Goal: Information Seeking & Learning: Check status

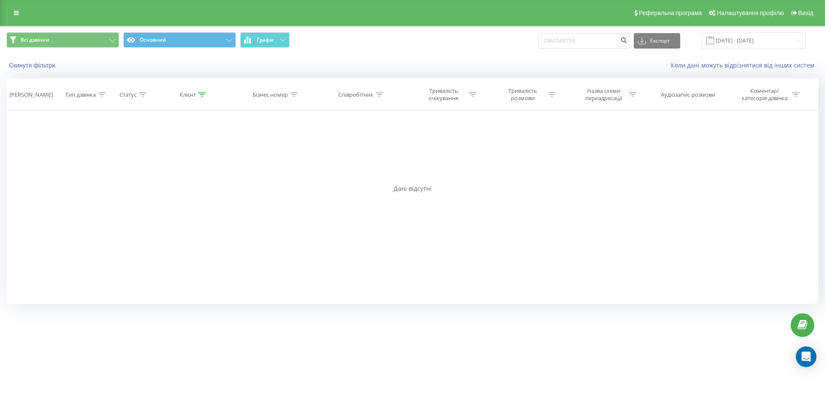
click at [12, 13] on link at bounding box center [16, 13] width 15 height 12
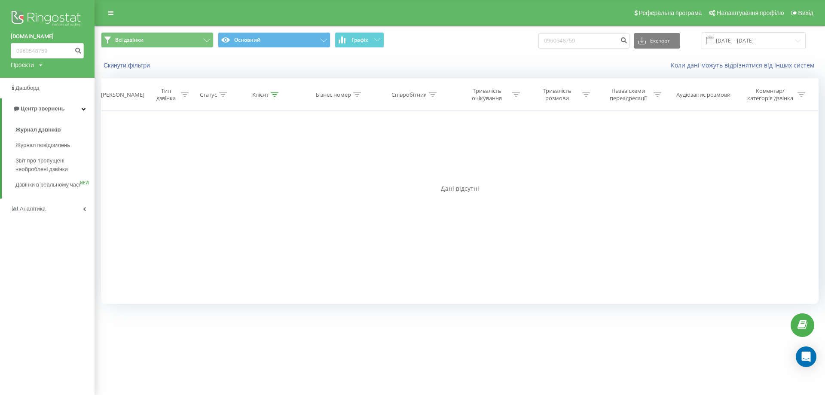
click at [235, 218] on div "Фільтрувати за умовою Дорівнює Введіть значення Скасувати OK Фільтрувати за умо…" at bounding box center [459, 206] width 717 height 193
click at [46, 166] on span "Звіт про пропущені необроблені дзвінки" at bounding box center [52, 164] width 75 height 17
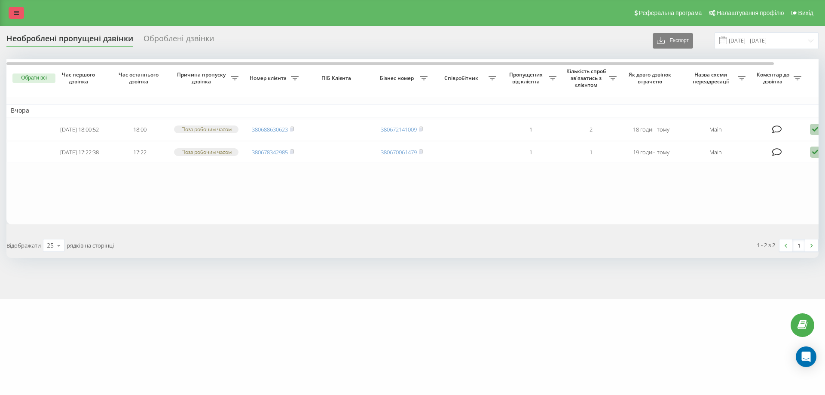
click at [9, 14] on link at bounding box center [16, 13] width 15 height 12
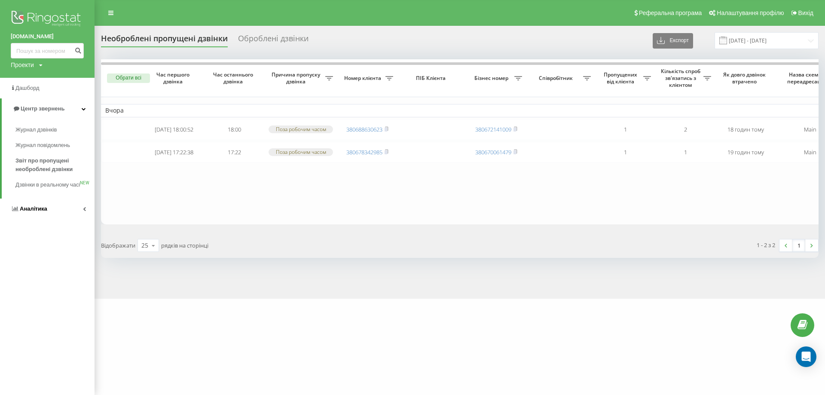
click at [85, 211] on icon at bounding box center [84, 209] width 3 height 4
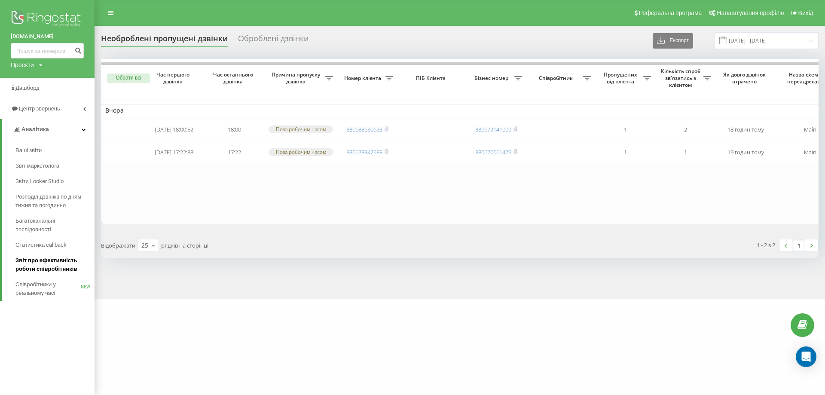
click at [62, 264] on span "Звіт про ефективність роботи співробітників" at bounding box center [52, 264] width 75 height 17
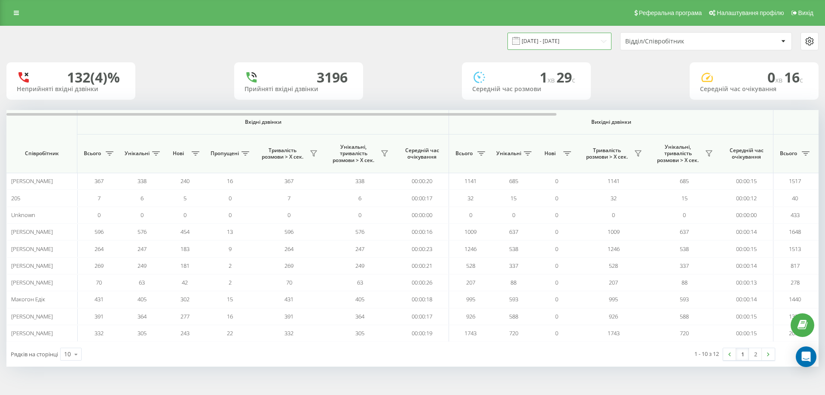
click at [565, 42] on input "[DATE] - [DATE]" at bounding box center [559, 41] width 104 height 17
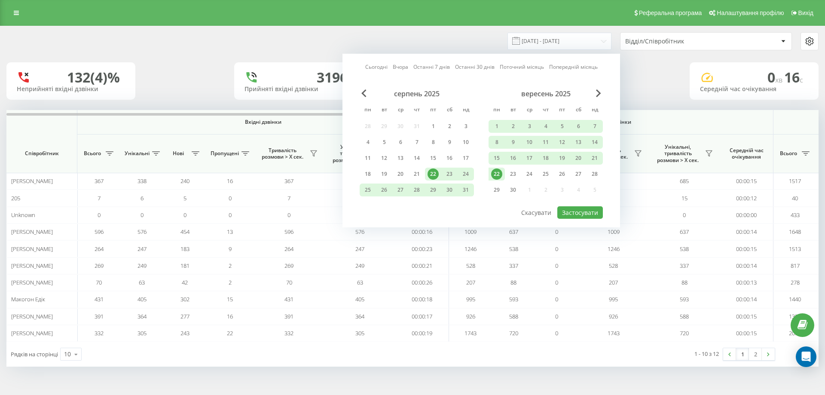
click at [497, 171] on div "22" at bounding box center [496, 173] width 11 height 11
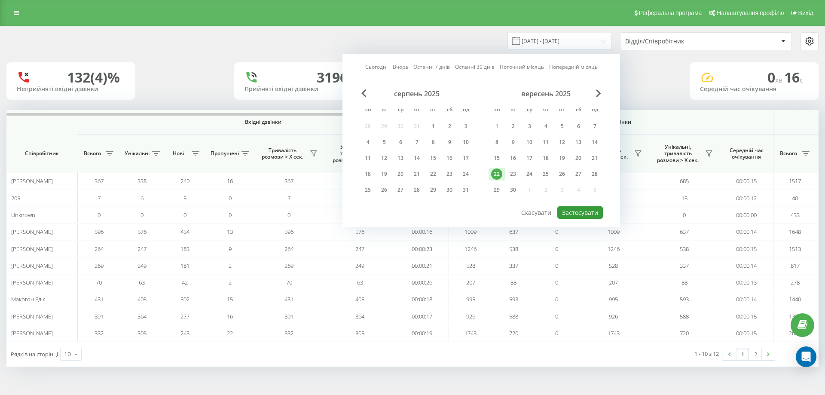
click at [582, 215] on button "Застосувати" at bounding box center [580, 212] width 46 height 12
type input "22.09.2025 - 22.09.2025"
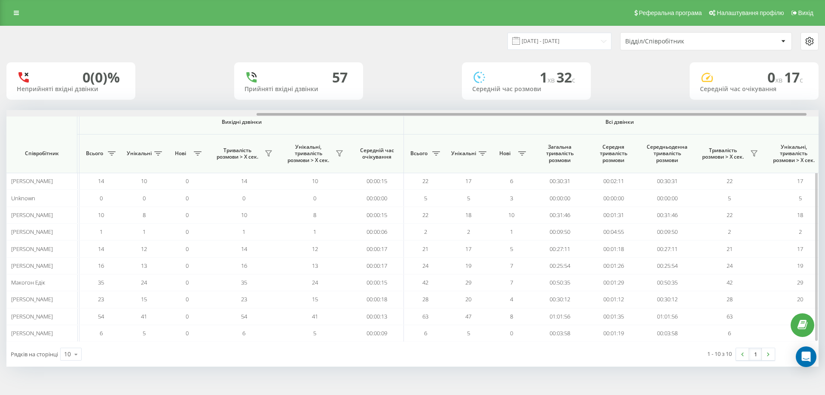
scroll to position [0, 387]
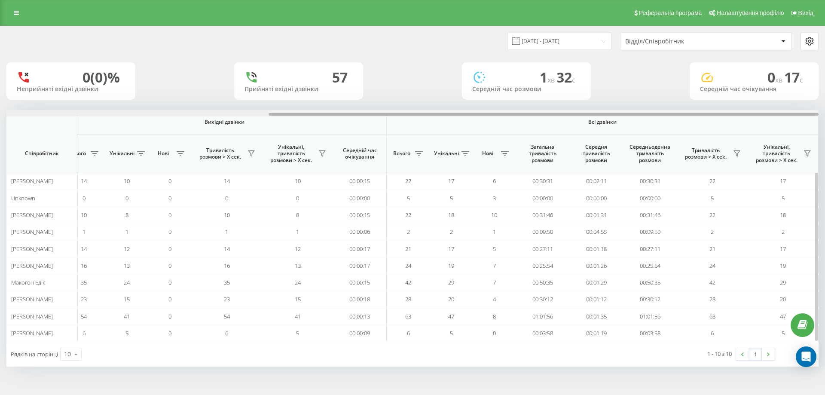
drag, startPoint x: 299, startPoint y: 114, endPoint x: 629, endPoint y: 123, distance: 330.1
click at [631, 119] on div "Вхідні дзвінки Вихідні дзвінки Всі дзвінки Співробітник Всього Унікальні Нові П…" at bounding box center [412, 226] width 812 height 232
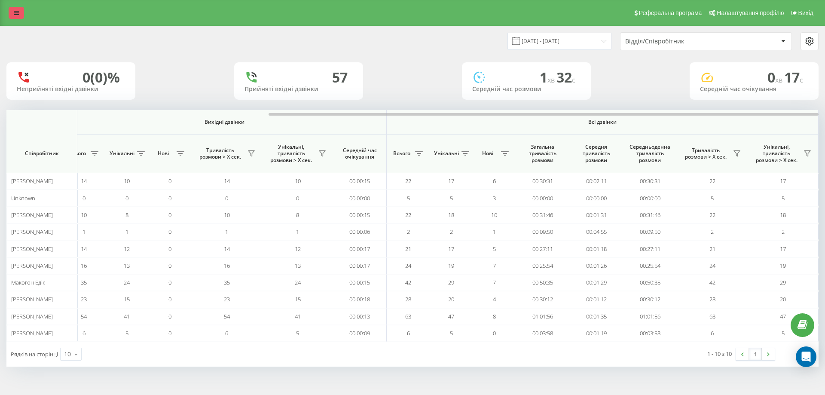
click at [19, 8] on link at bounding box center [16, 13] width 15 height 12
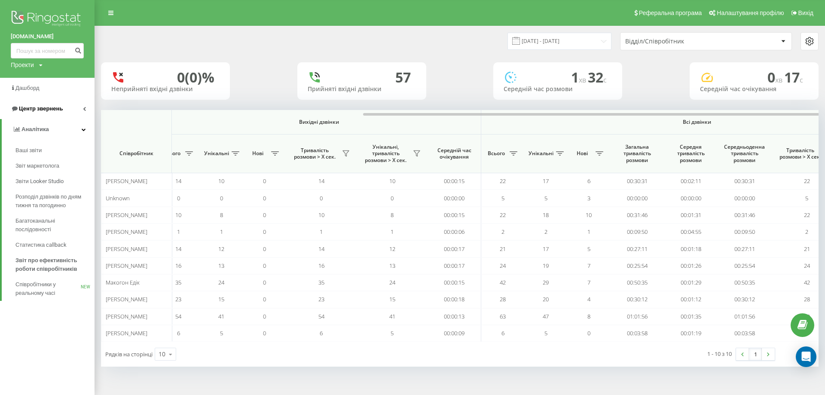
click at [43, 105] on span "Центр звернень" at bounding box center [37, 108] width 52 height 9
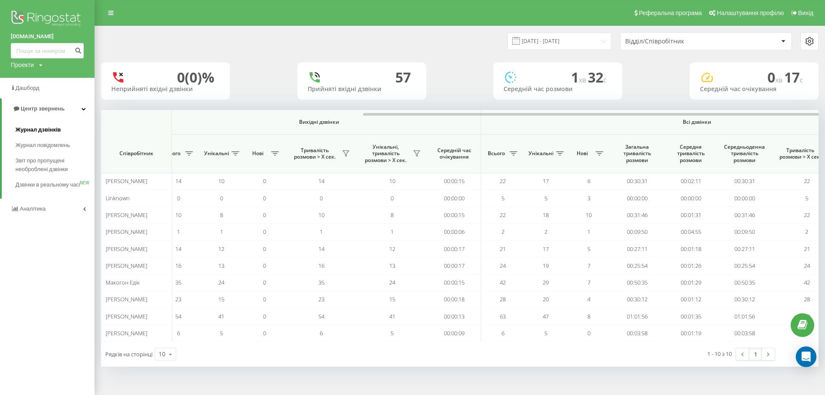
click at [42, 129] on span "Журнал дзвінків" at bounding box center [38, 129] width 46 height 9
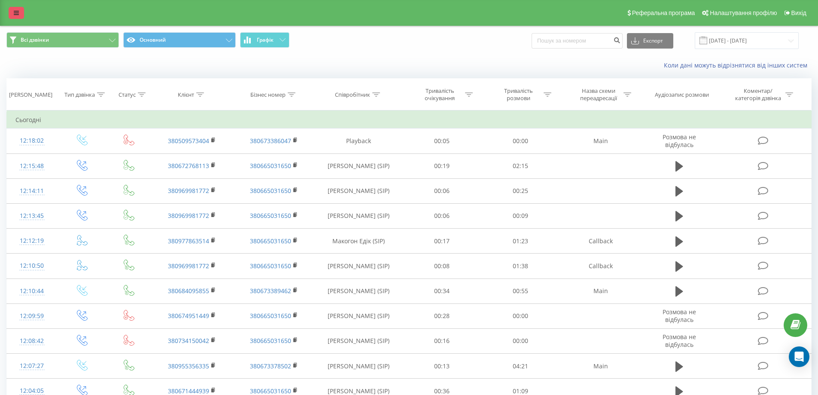
click at [9, 9] on link at bounding box center [16, 13] width 15 height 12
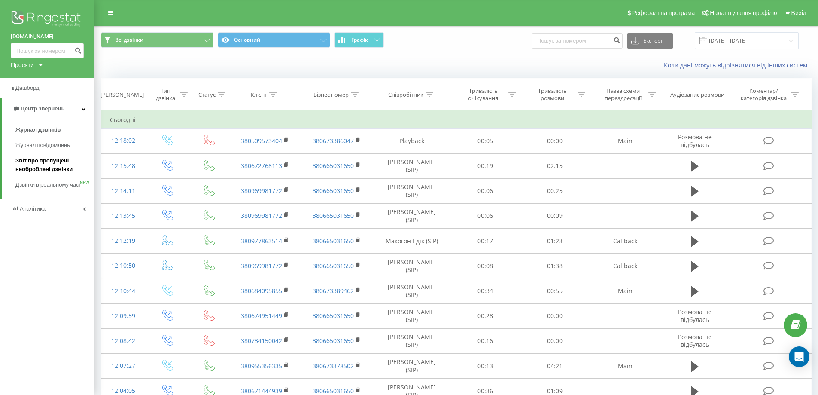
click at [44, 161] on span "Звіт про пропущені необроблені дзвінки" at bounding box center [52, 164] width 75 height 17
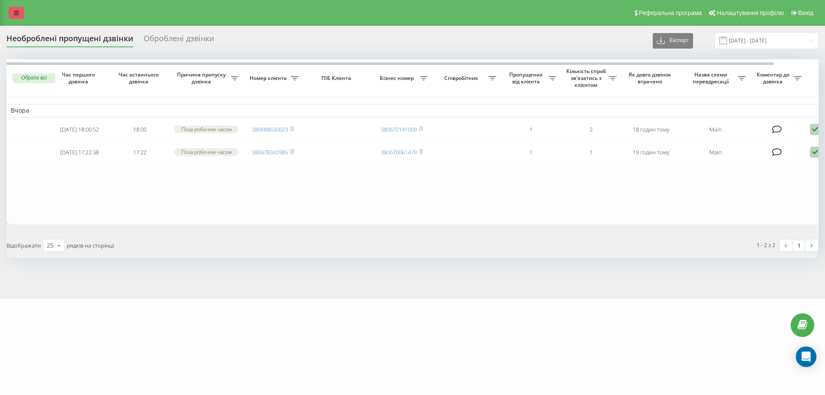
click at [19, 13] on link at bounding box center [16, 13] width 15 height 12
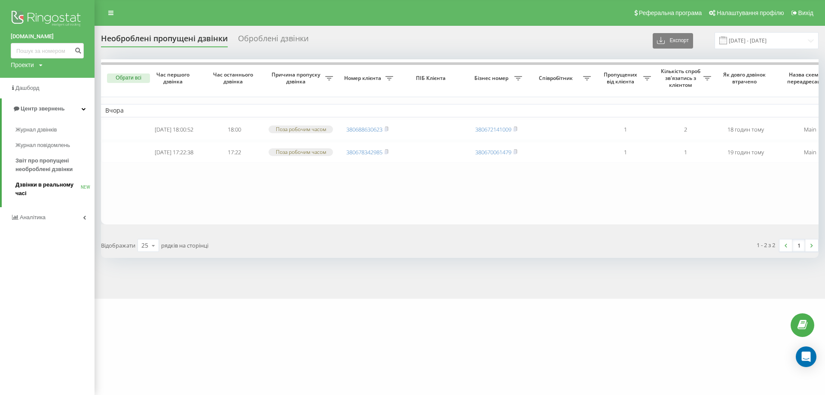
click at [45, 185] on span "Дзвінки в реальному часі" at bounding box center [47, 188] width 65 height 17
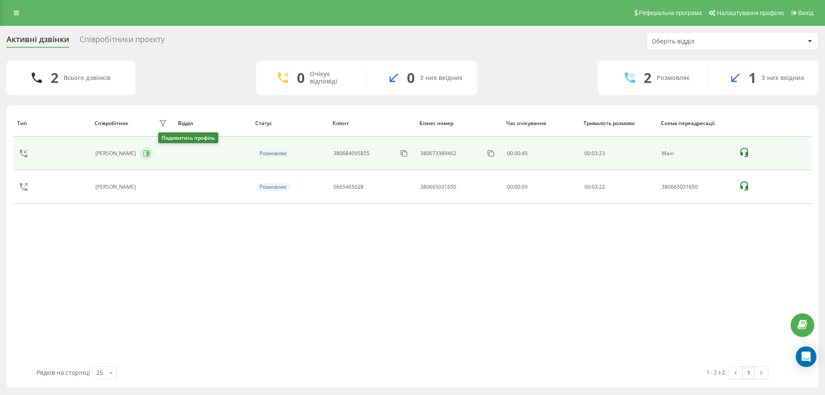
click at [149, 153] on icon at bounding box center [148, 153] width 2 height 4
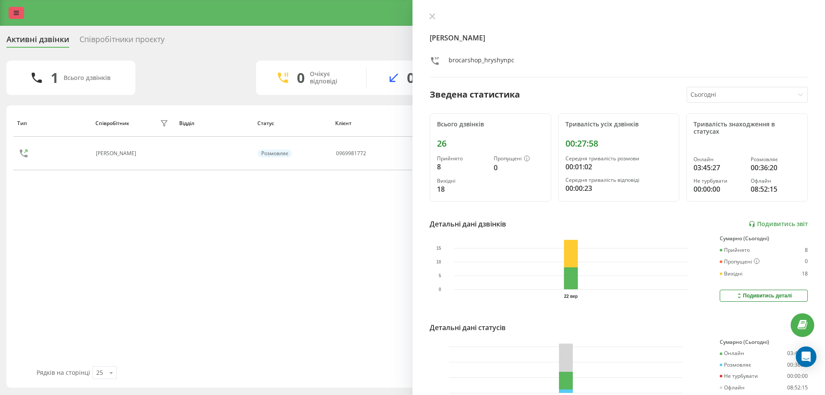
click at [18, 13] on icon at bounding box center [16, 13] width 5 height 6
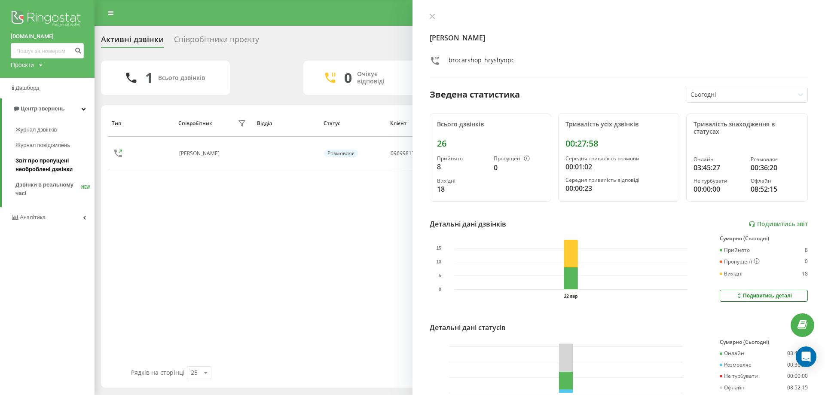
click at [46, 167] on span "Звіт про пропущені необроблені дзвінки" at bounding box center [52, 164] width 75 height 17
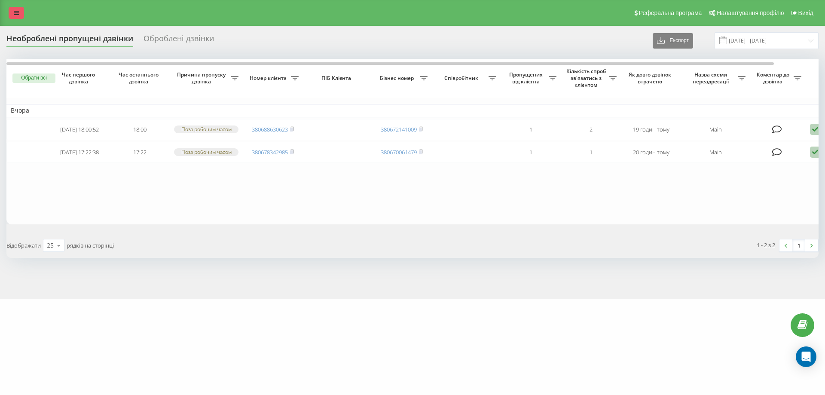
click at [18, 14] on icon at bounding box center [16, 13] width 5 height 6
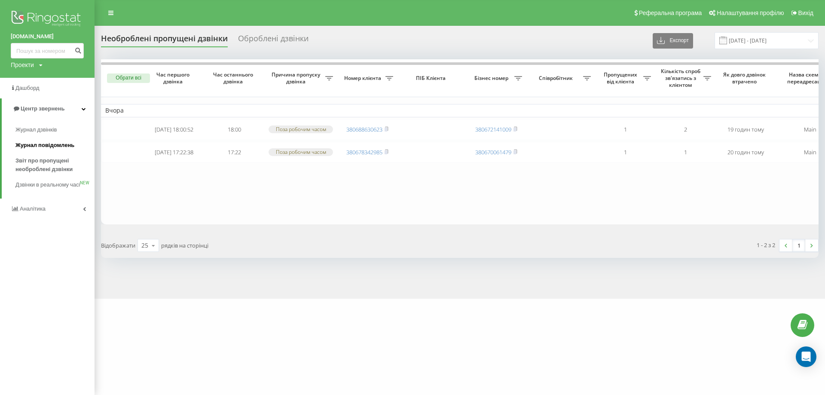
click at [43, 144] on span "Журнал повідомлень" at bounding box center [44, 145] width 59 height 9
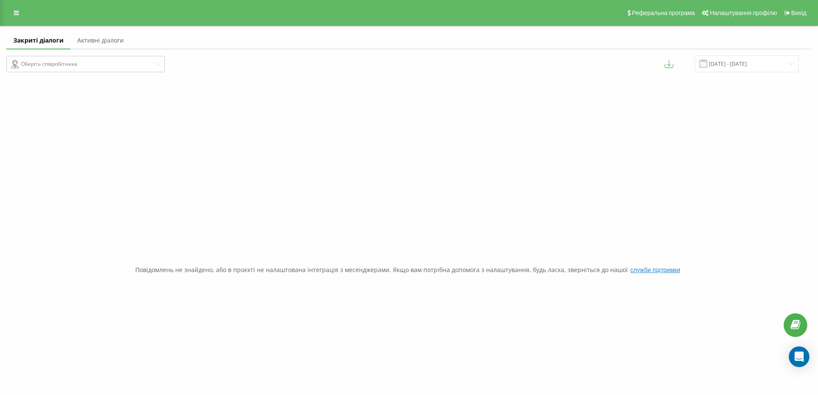
click at [7, 12] on div "Реферальна програма Налаштування профілю Вихід" at bounding box center [409, 13] width 818 height 26
click at [12, 12] on link at bounding box center [16, 13] width 15 height 12
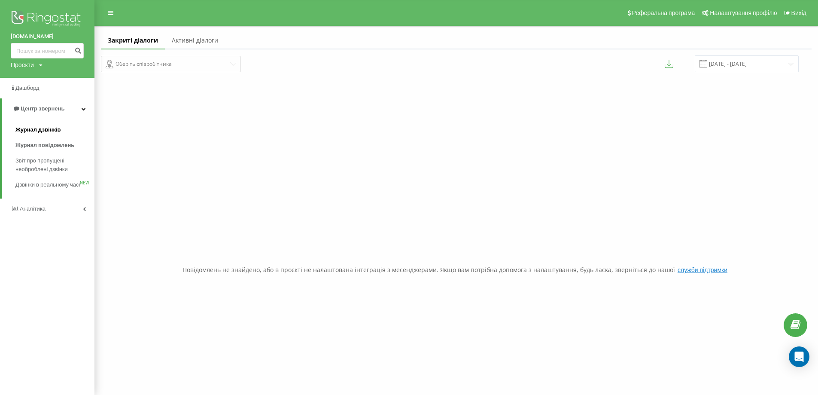
click at [37, 125] on link "Журнал дзвінків" at bounding box center [54, 129] width 79 height 15
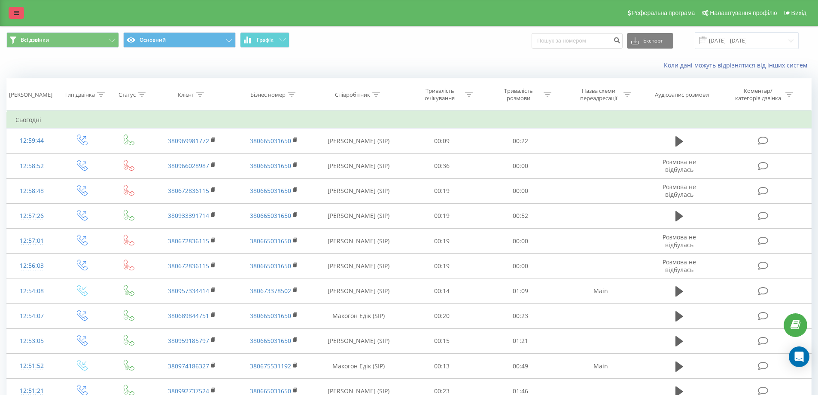
click at [19, 13] on link at bounding box center [16, 13] width 15 height 12
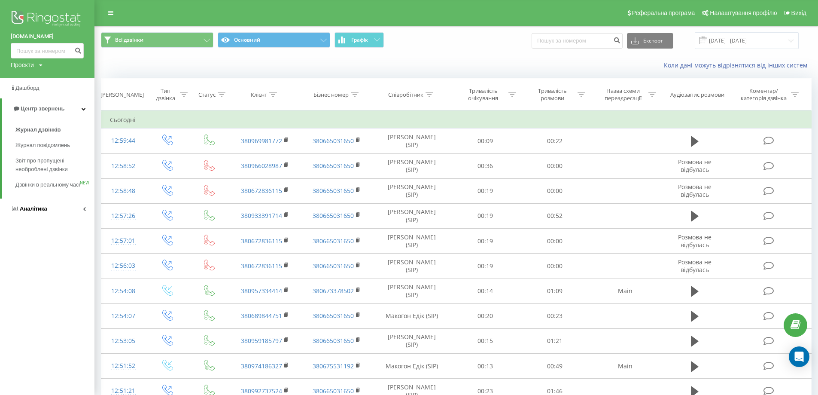
click at [53, 217] on link "Аналiтика" at bounding box center [47, 208] width 95 height 21
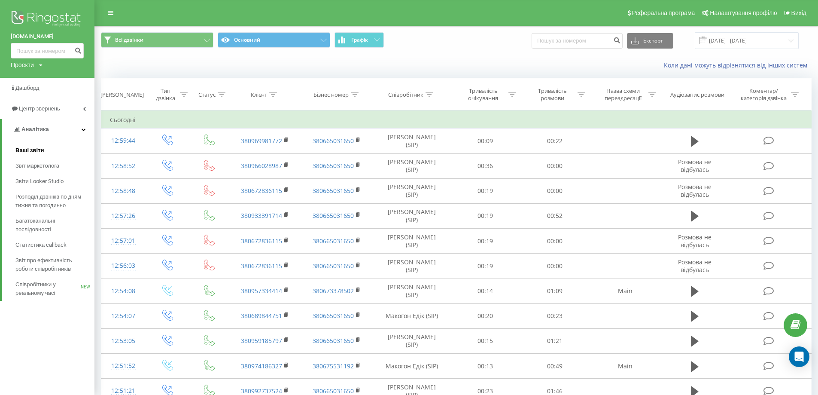
click at [37, 153] on span "Ваші звіти" at bounding box center [29, 150] width 29 height 9
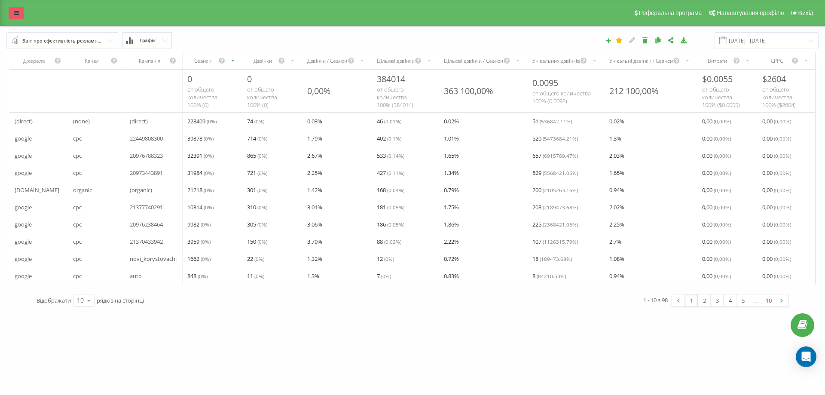
click at [16, 12] on icon at bounding box center [16, 13] width 5 height 6
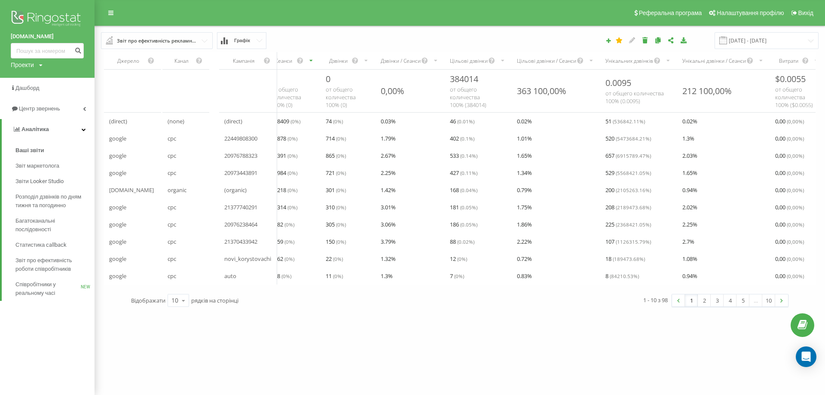
click at [35, 66] on div "Проекти brocar.shop" at bounding box center [27, 65] width 32 height 9
click at [35, 65] on div "Проекти brocar.shop" at bounding box center [27, 65] width 32 height 9
click at [37, 86] on span "Дашборд" at bounding box center [27, 88] width 25 height 6
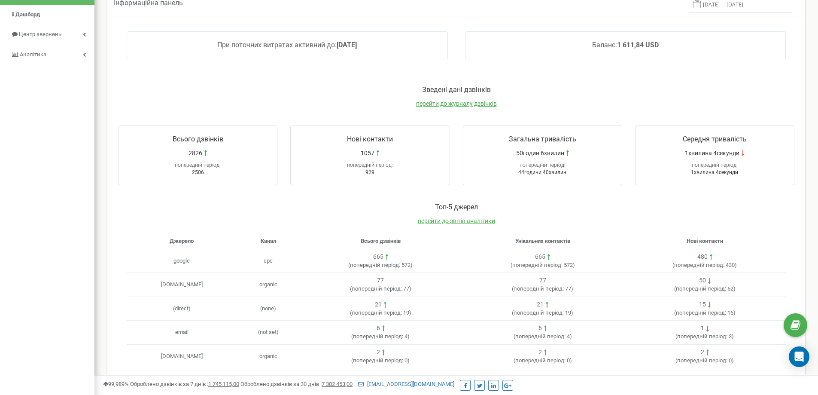
scroll to position [43, 0]
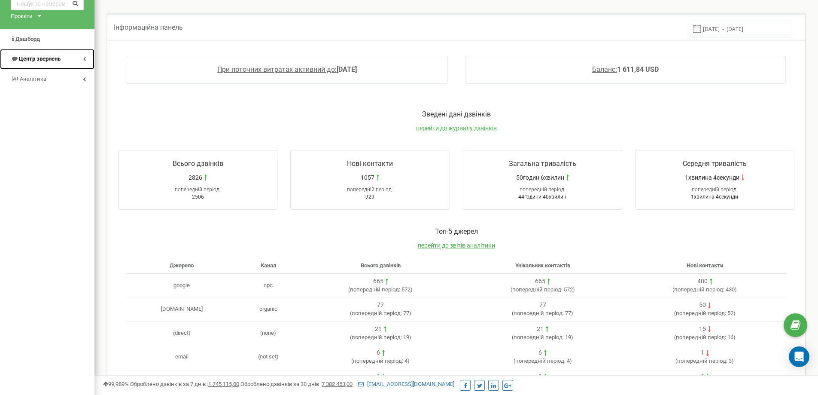
click at [61, 60] on span "Центр звернень" at bounding box center [40, 58] width 42 height 6
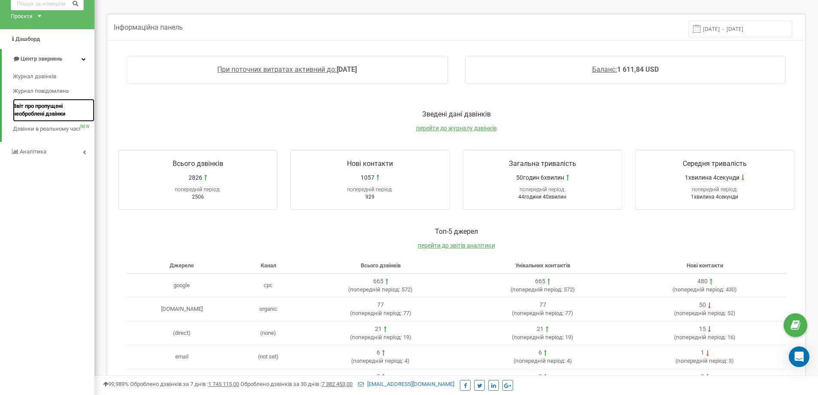
click at [52, 112] on span "Звіт про пропущені необроблені дзвінки" at bounding box center [51, 110] width 77 height 16
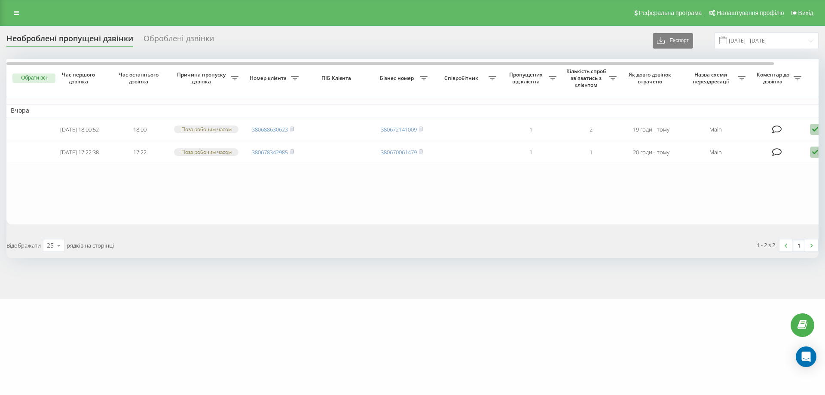
click at [171, 40] on div "Оброблені дзвінки" at bounding box center [178, 40] width 70 height 13
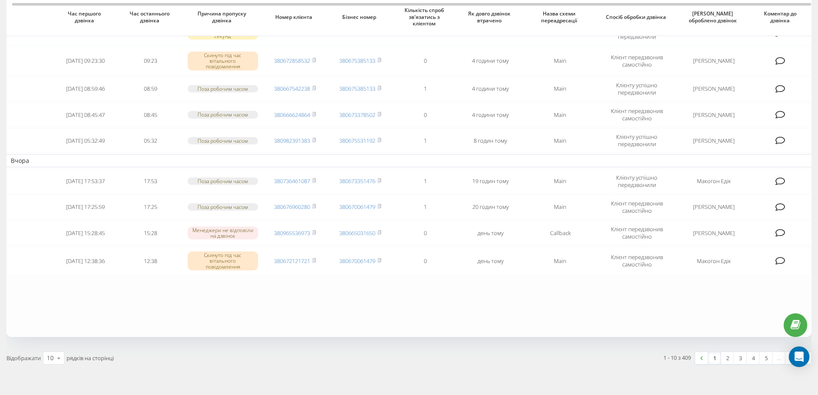
scroll to position [129, 0]
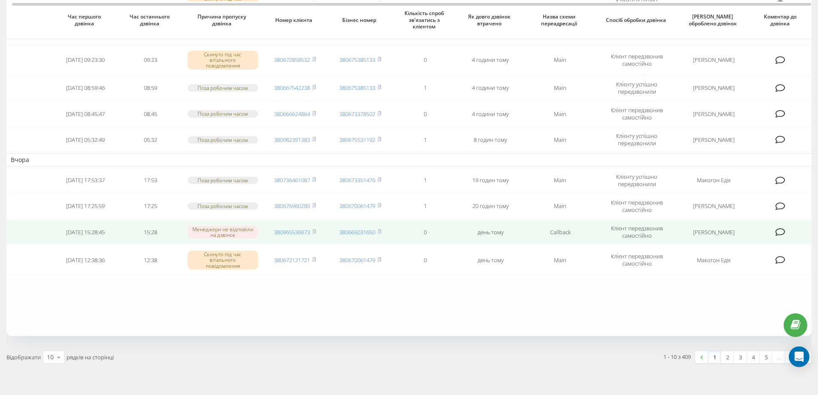
click at [711, 222] on td "[PERSON_NAME]" at bounding box center [714, 232] width 74 height 24
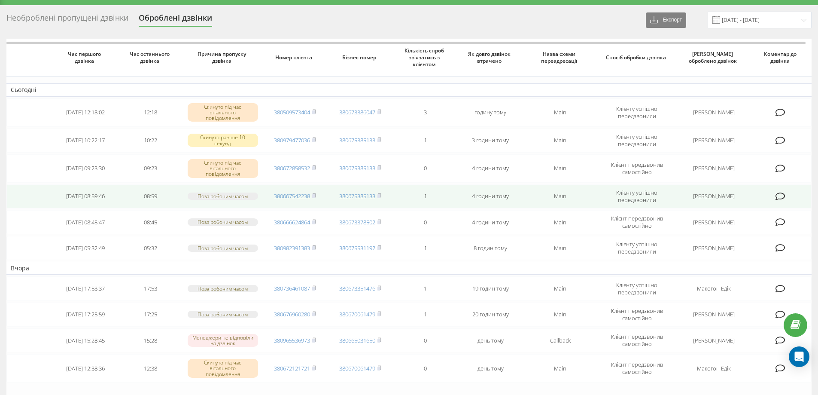
scroll to position [0, 0]
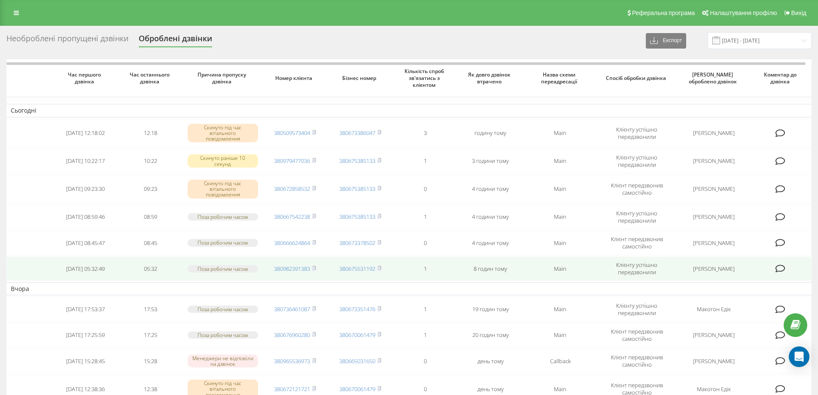
click at [121, 257] on td "05:32" at bounding box center [150, 268] width 65 height 24
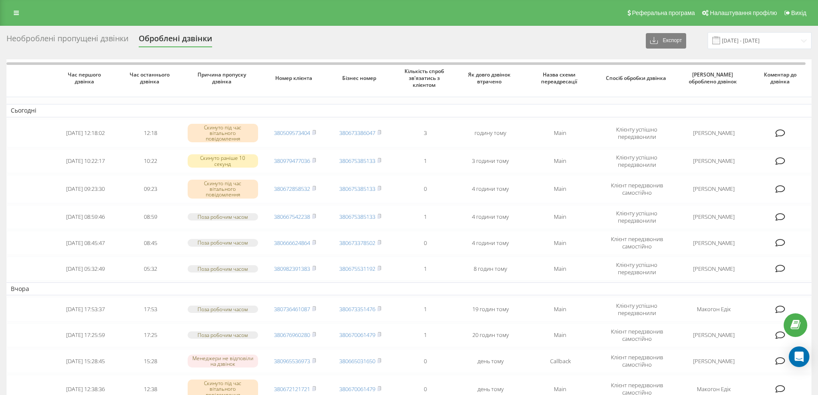
click at [18, 6] on div "Реферальна програма Налаштування профілю Вихід" at bounding box center [409, 13] width 818 height 26
click at [16, 8] on link at bounding box center [16, 13] width 15 height 12
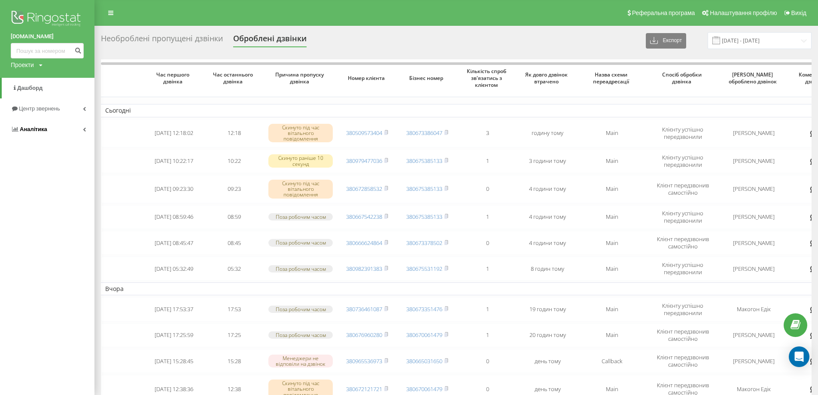
click at [65, 131] on link "Аналiтика" at bounding box center [47, 129] width 95 height 21
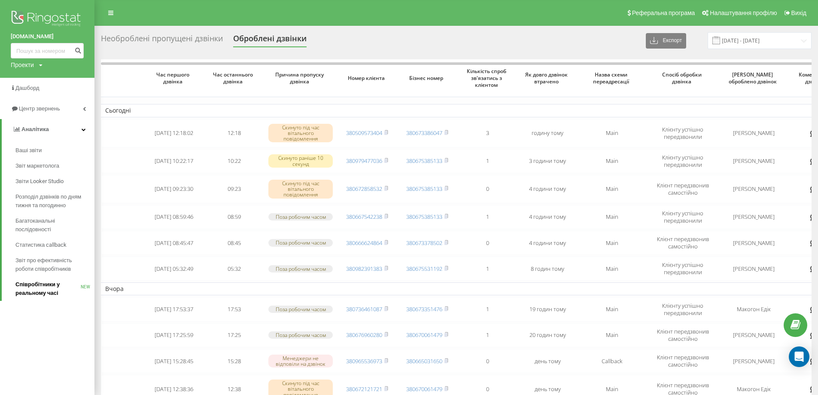
click at [49, 285] on span "Співробітники у реальному часі" at bounding box center [47, 288] width 65 height 17
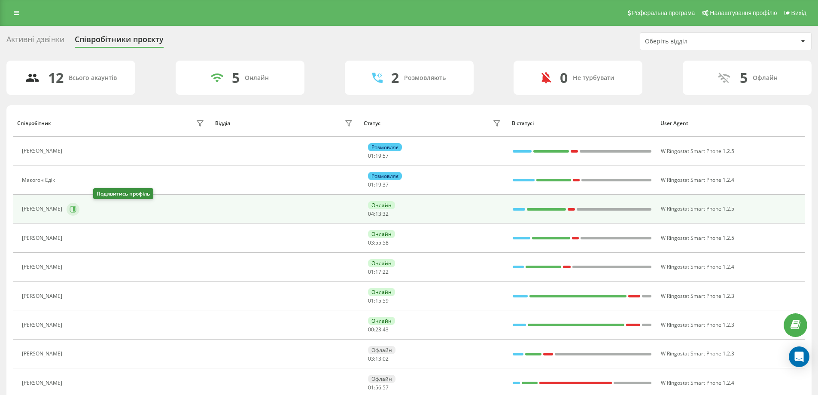
click at [79, 206] on button at bounding box center [73, 209] width 13 height 13
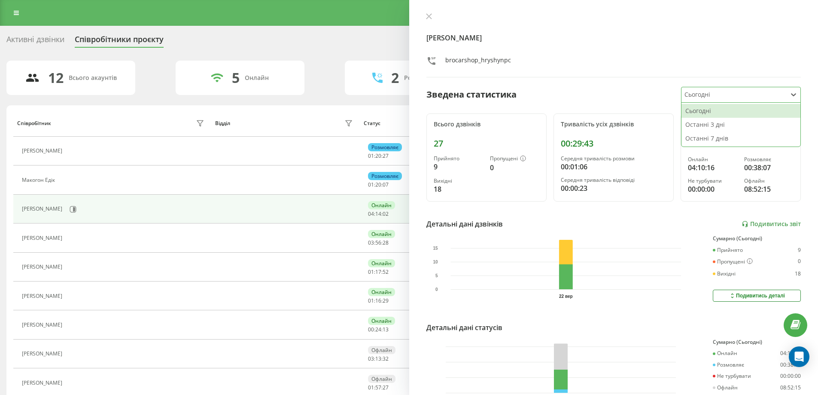
click at [700, 95] on div at bounding box center [734, 95] width 99 height 10
click at [704, 122] on div "Останні 3 дні" at bounding box center [741, 125] width 119 height 14
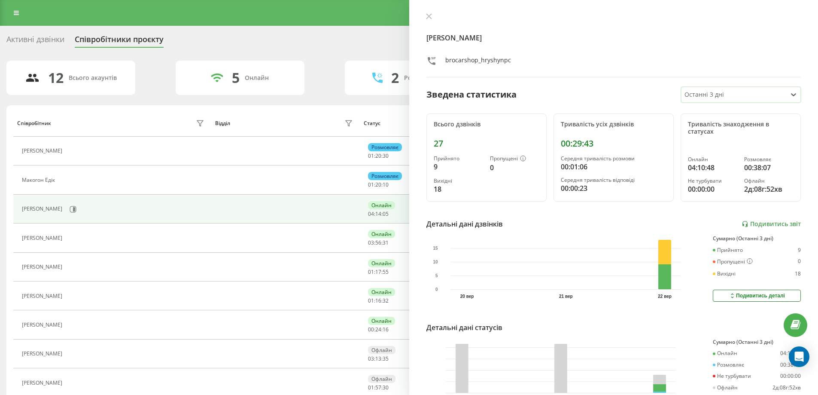
click at [706, 96] on div at bounding box center [734, 95] width 99 height 10
click at [711, 136] on div "Останні 7 днів" at bounding box center [741, 138] width 119 height 14
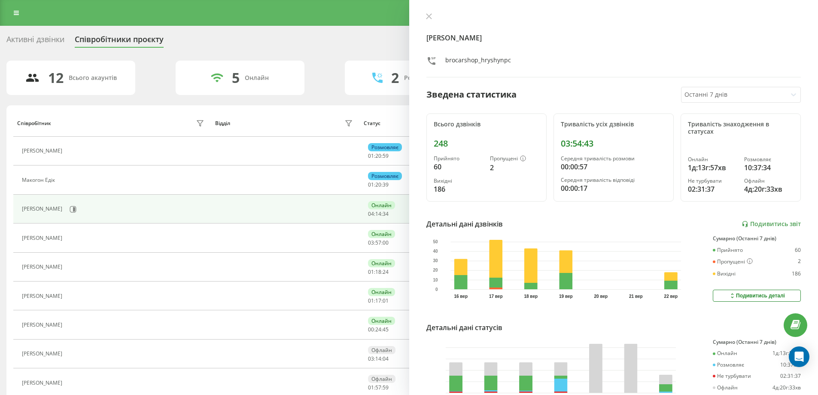
click at [613, 230] on div "Гришин Максим Олегович brocarshop_hryshynpc Зведена статистика Останні 7 днів В…" at bounding box center [613, 197] width 409 height 395
click at [521, 157] on icon at bounding box center [523, 159] width 6 height 6
click at [333, 93] on div "12 Всього акаунтів 5 Онлайн 2 Розмовляють 0 Не турбувати 5 Офлайн" at bounding box center [409, 78] width 806 height 34
click at [424, 17] on button at bounding box center [429, 17] width 11 height 8
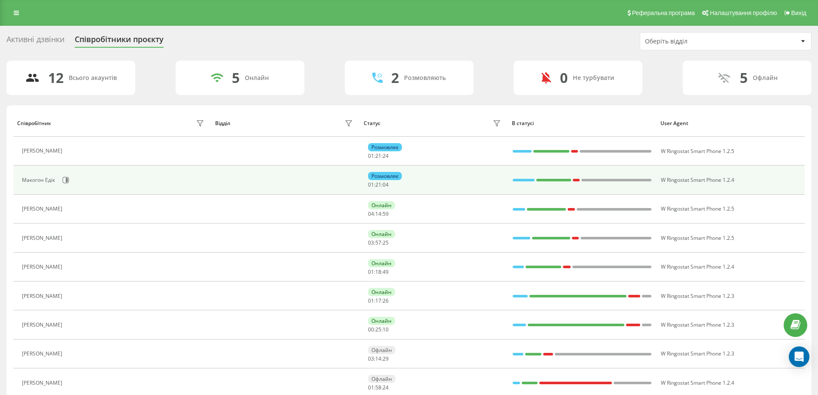
click at [425, 178] on div "Розмовляє 01 : 21 : 04" at bounding box center [435, 180] width 135 height 16
click at [67, 177] on icon at bounding box center [65, 180] width 7 height 7
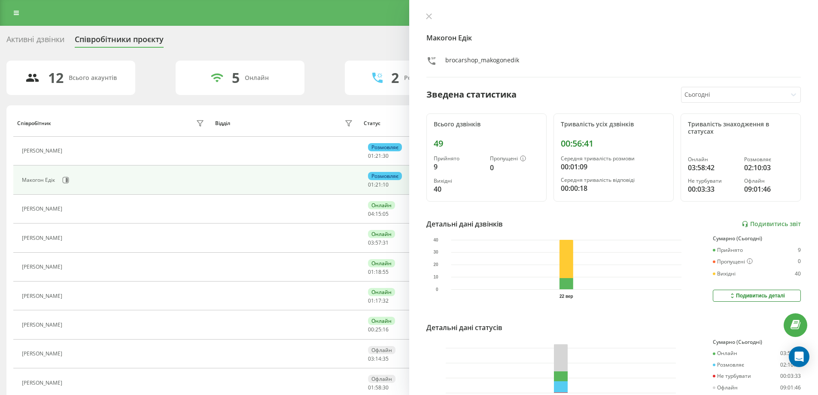
click at [701, 90] on div at bounding box center [734, 95] width 99 height 10
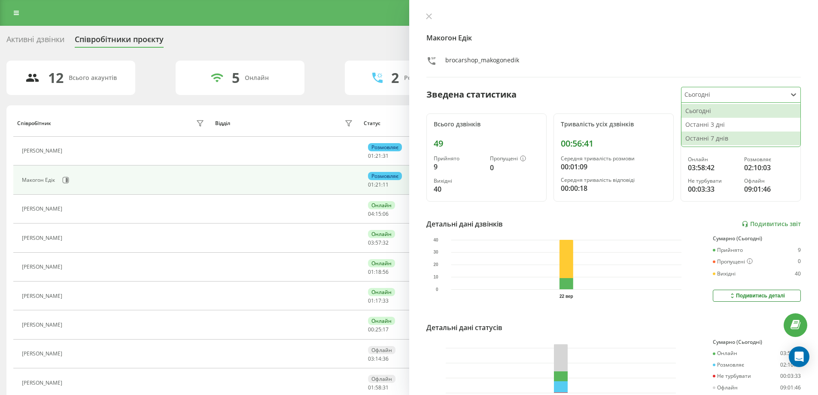
click at [709, 139] on div "Останні 7 днів" at bounding box center [741, 138] width 119 height 14
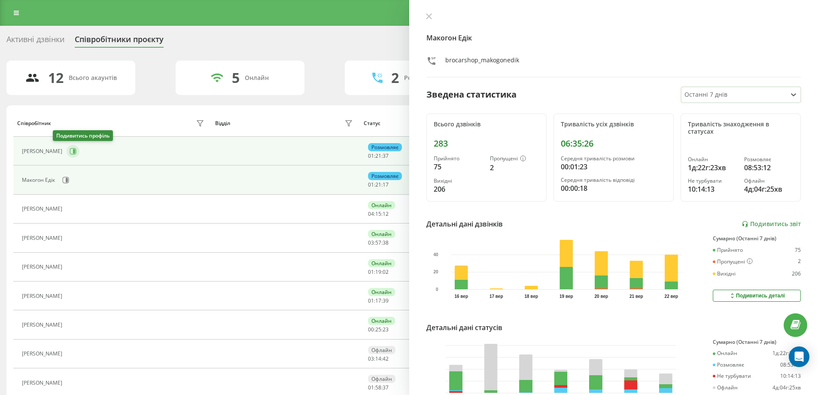
click at [67, 149] on button at bounding box center [73, 151] width 13 height 13
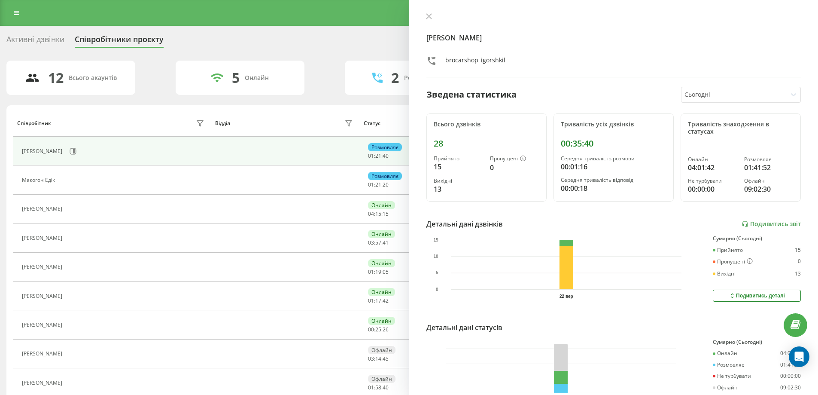
click at [705, 93] on div at bounding box center [734, 95] width 99 height 10
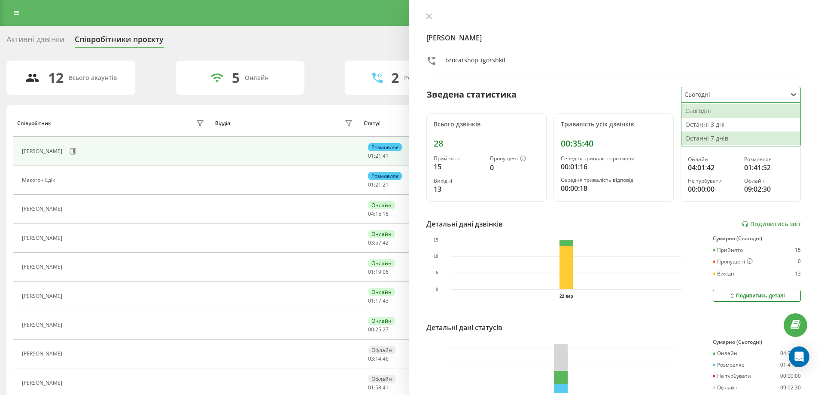
click at [708, 135] on div "Останні 7 днів" at bounding box center [741, 138] width 119 height 14
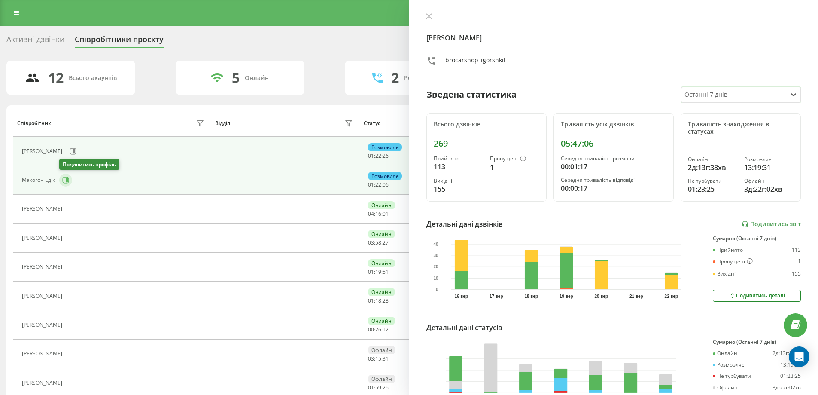
click at [67, 177] on icon at bounding box center [66, 180] width 6 height 6
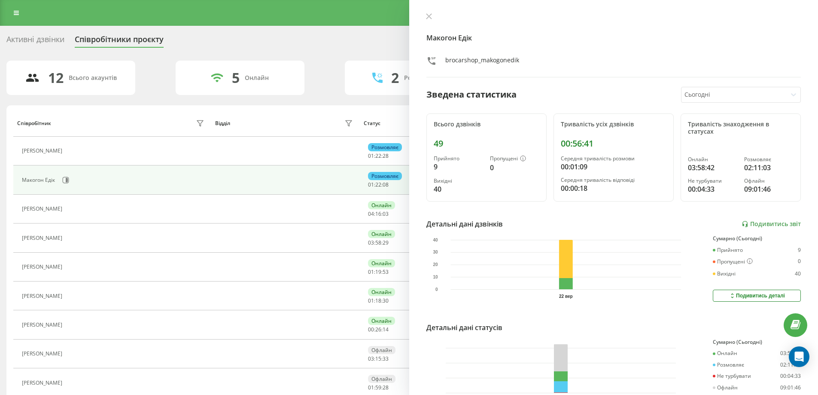
click at [743, 83] on div "Макогон Едік brocarshop_makogonedik Зведена статистика Сьогодні Всього дзвінків…" at bounding box center [613, 197] width 409 height 395
click at [722, 91] on div at bounding box center [734, 95] width 99 height 10
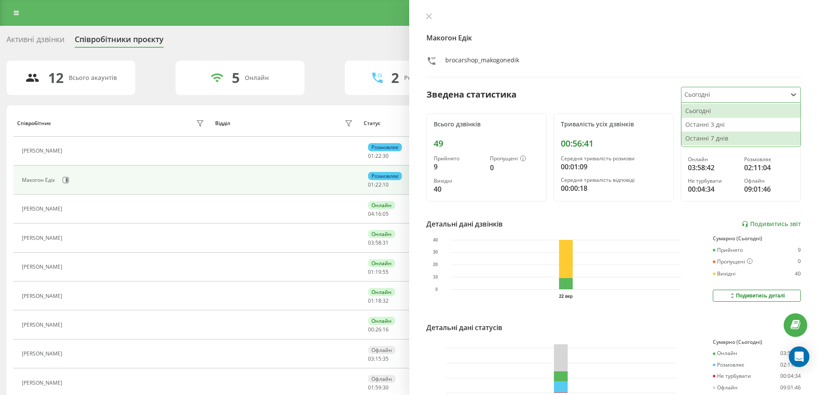
click at [716, 136] on div "Останні 7 днів" at bounding box center [741, 138] width 119 height 14
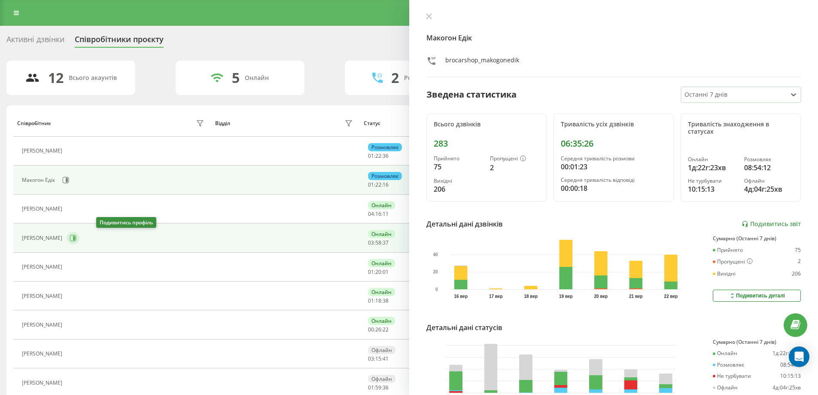
click at [75, 238] on icon at bounding box center [74, 238] width 2 height 4
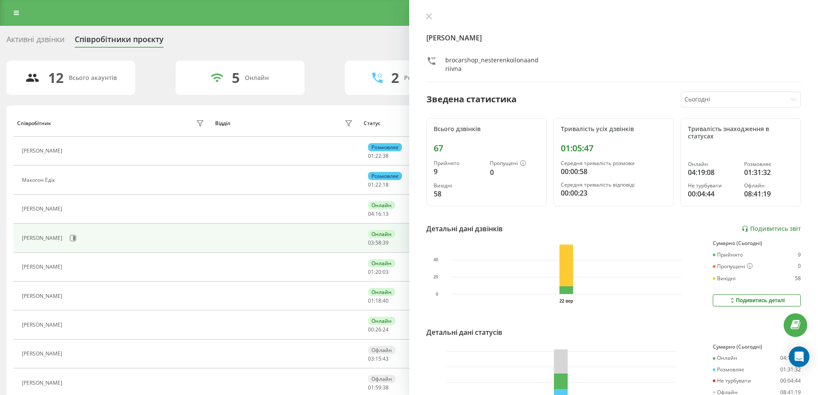
click at [690, 99] on div at bounding box center [734, 100] width 99 height 10
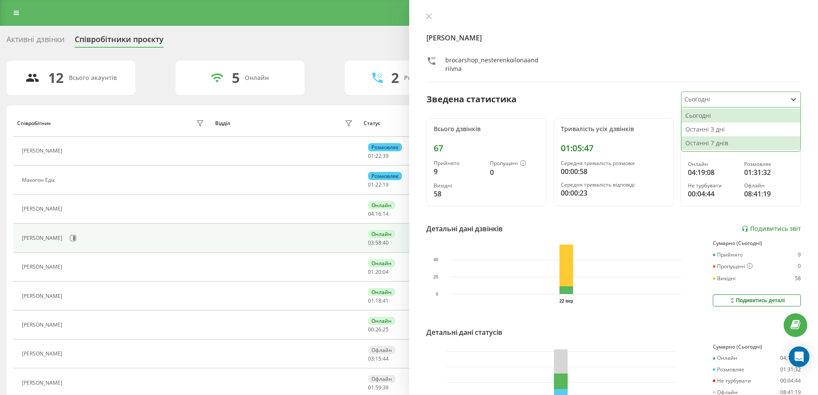
click at [696, 142] on div "Останні 7 днів" at bounding box center [741, 143] width 119 height 14
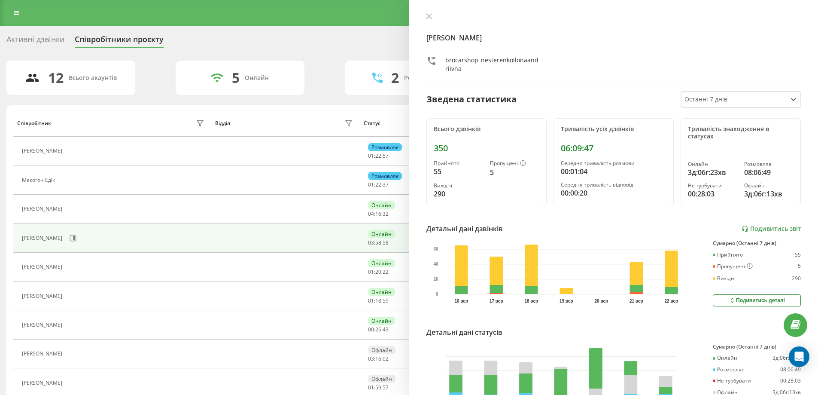
click at [258, 48] on div "Активні дзвінки Співробітники проєкту Оберіть відділ" at bounding box center [409, 41] width 806 height 18
click at [431, 16] on icon at bounding box center [429, 16] width 6 height 6
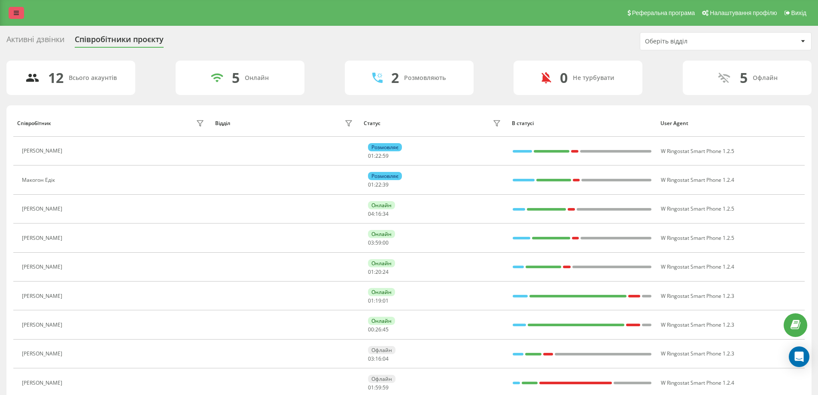
click at [14, 12] on icon at bounding box center [16, 13] width 5 height 6
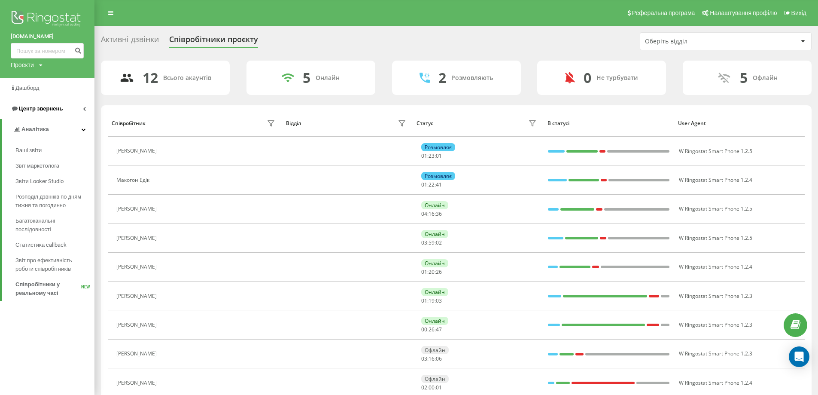
click at [83, 110] on icon at bounding box center [84, 109] width 3 height 4
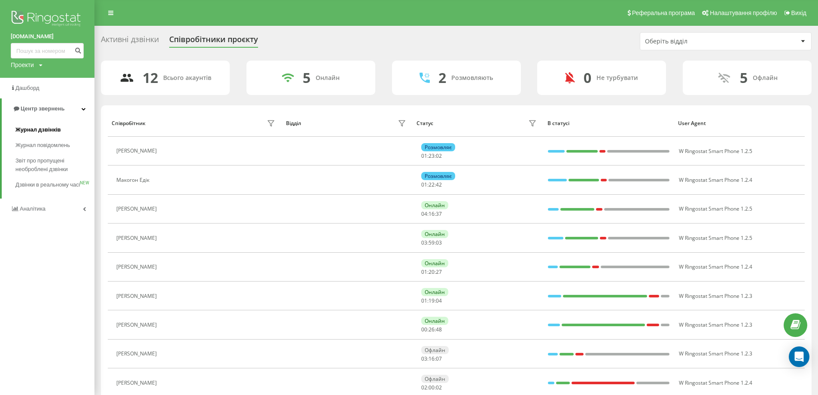
click at [57, 128] on span "Журнал дзвінків" at bounding box center [38, 129] width 46 height 9
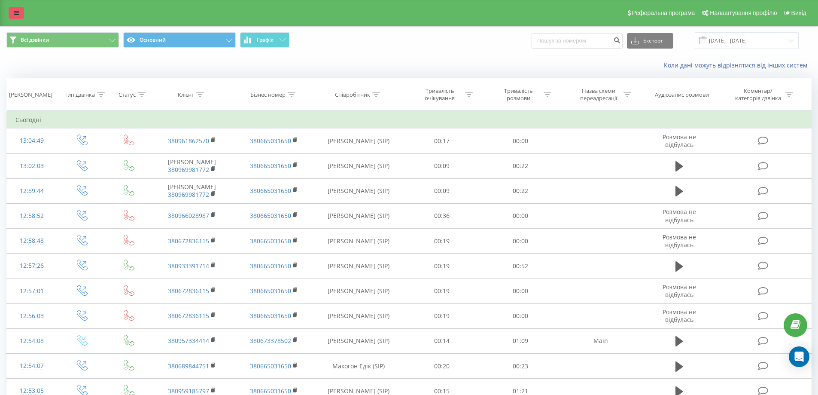
click at [21, 13] on link at bounding box center [16, 13] width 15 height 12
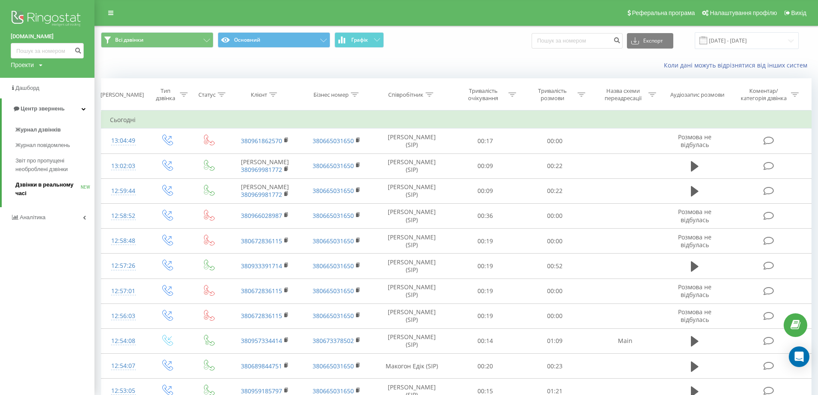
click at [52, 183] on span "Дзвінки в реальному часі" at bounding box center [47, 188] width 65 height 17
